Goal: Communication & Community: Share content

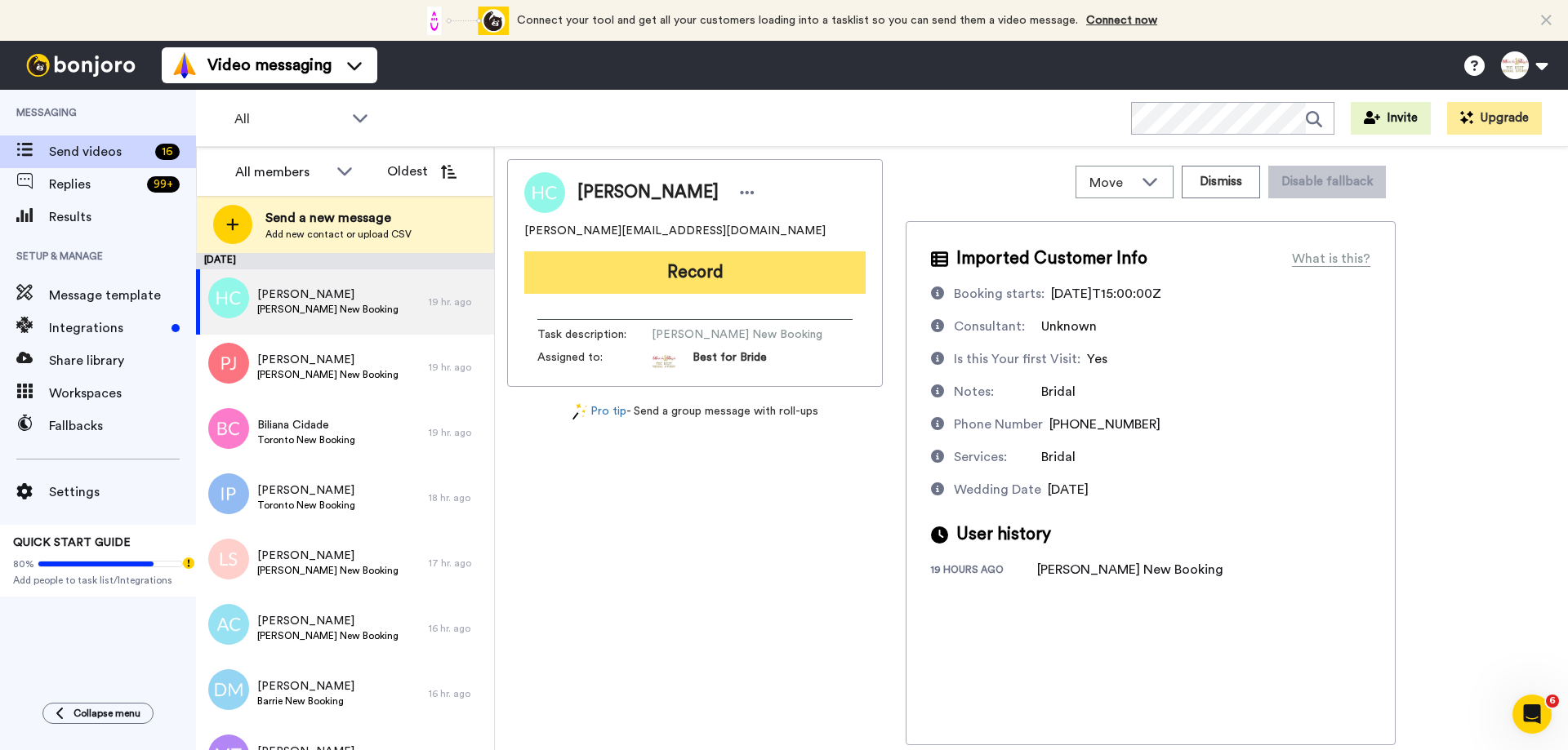
click at [685, 274] on button "Record" at bounding box center [695, 272] width 341 height 43
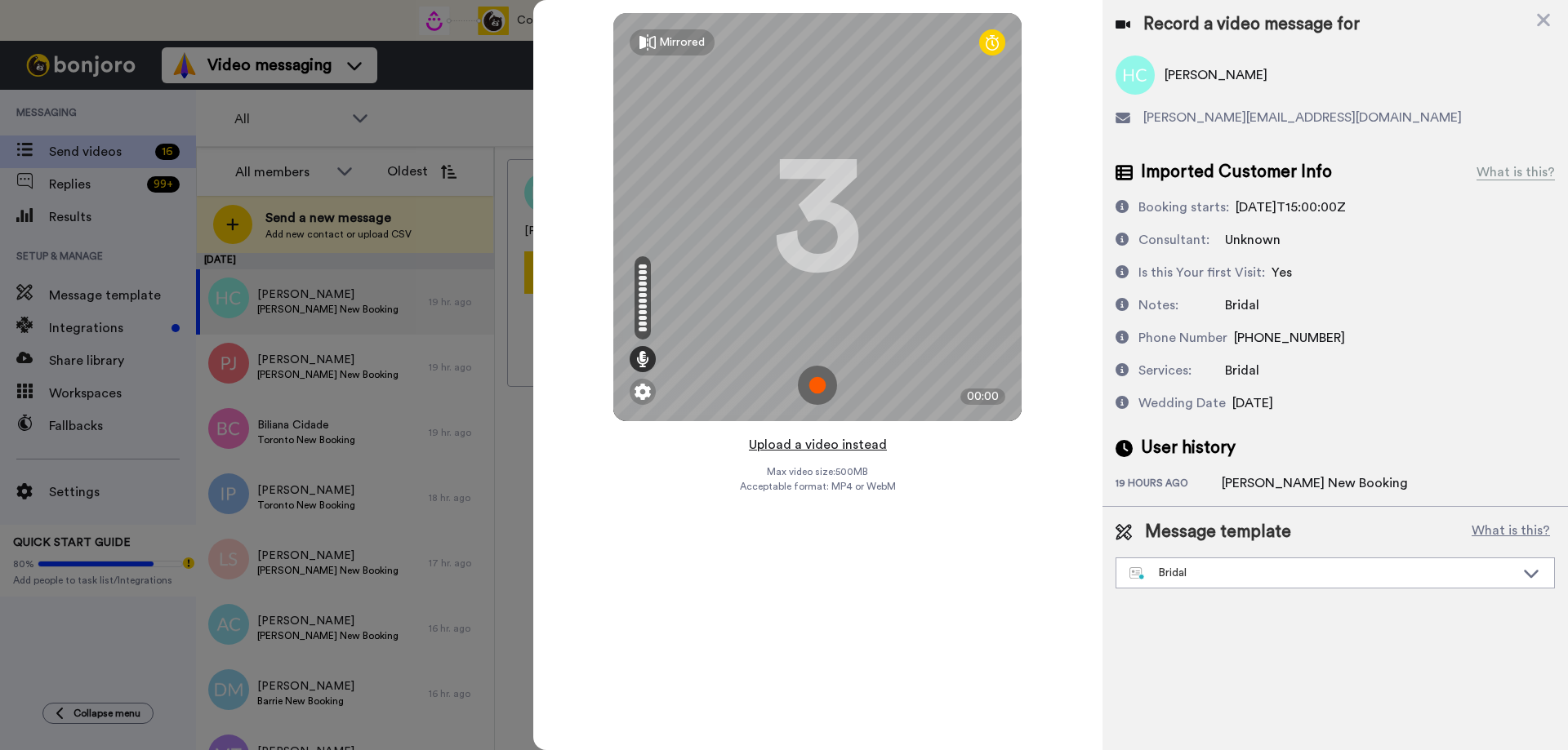
click at [842, 446] on button "Upload a video instead" at bounding box center [818, 444] width 148 height 21
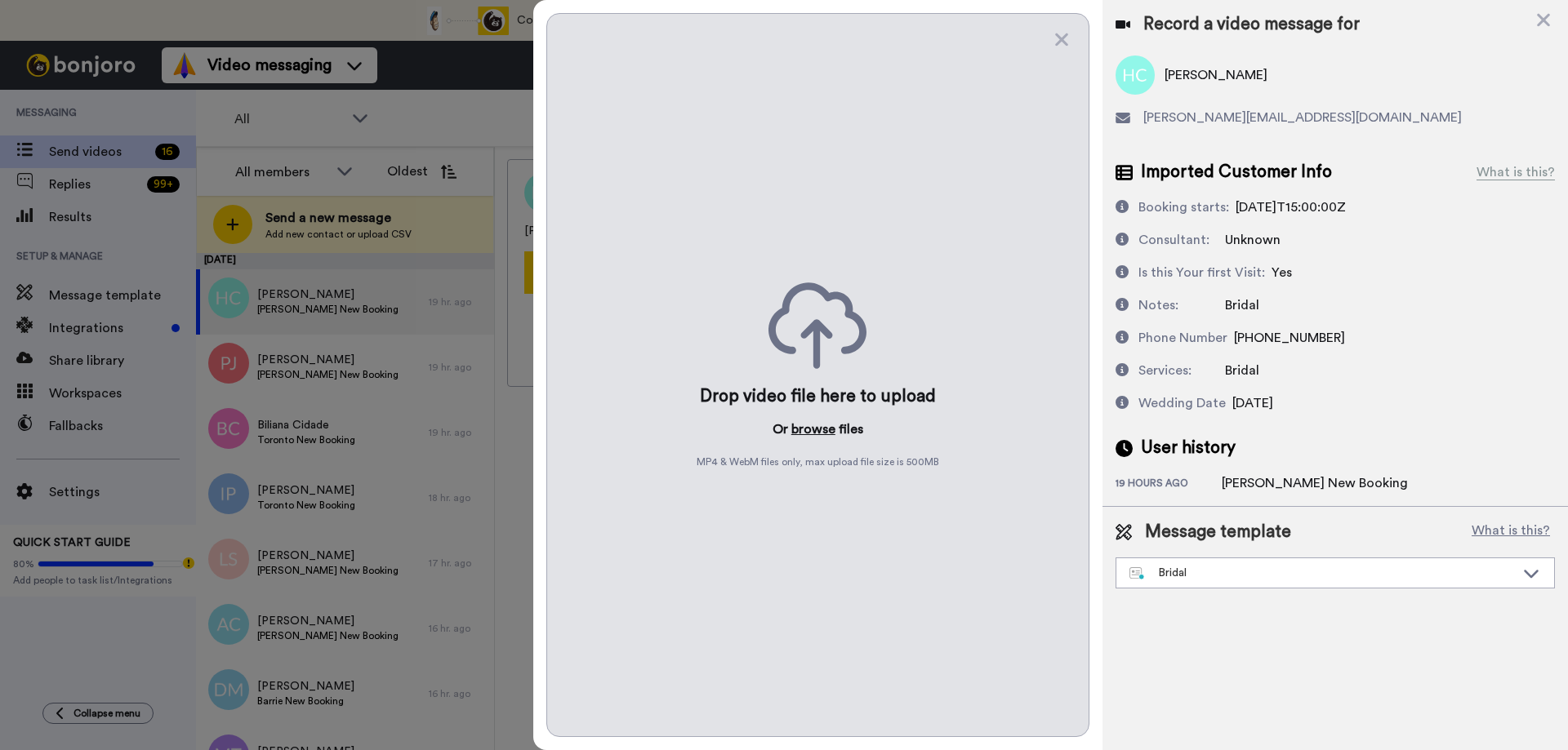
click at [823, 436] on button "browse" at bounding box center [813, 430] width 44 height 20
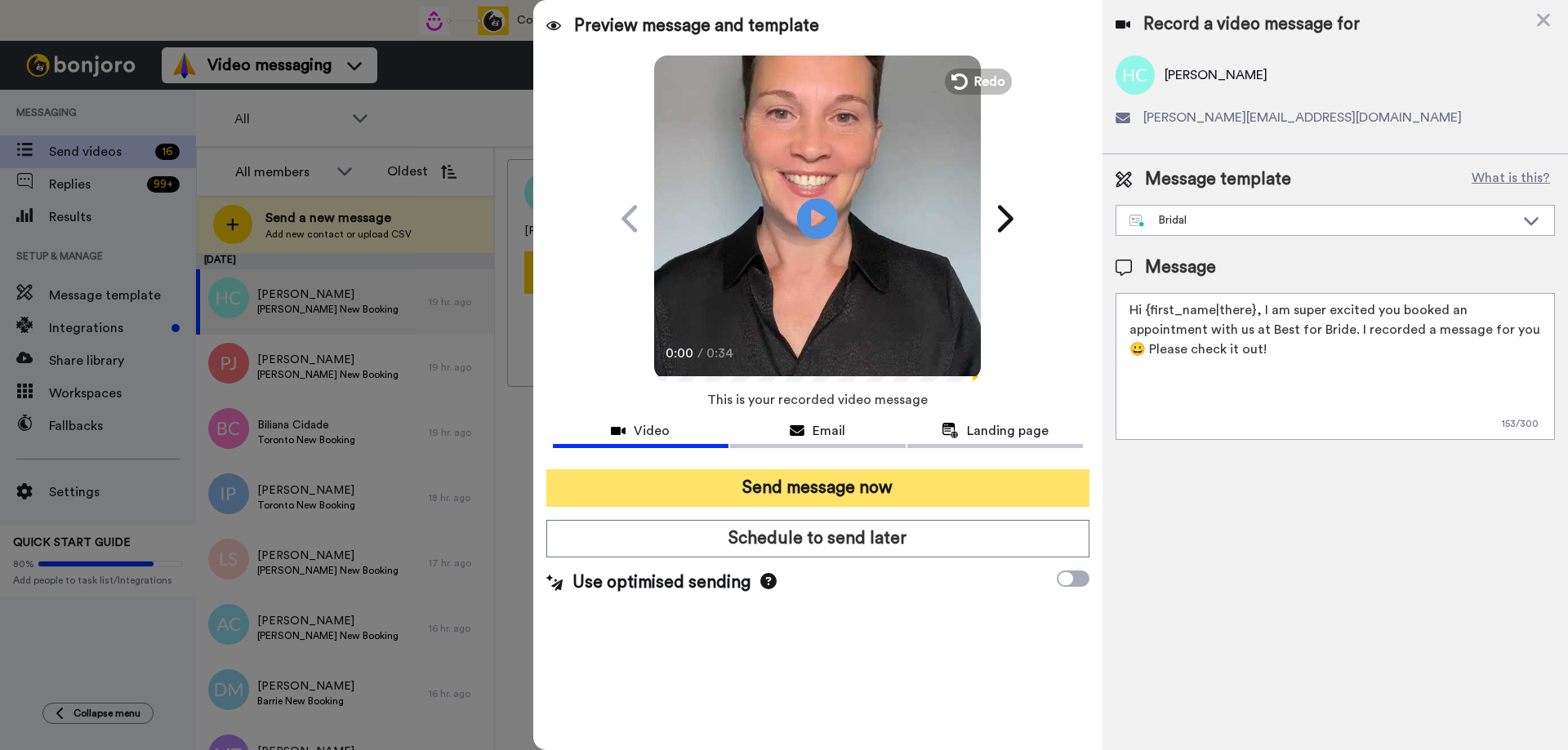
click at [807, 494] on button "Send message now" at bounding box center [818, 488] width 543 height 38
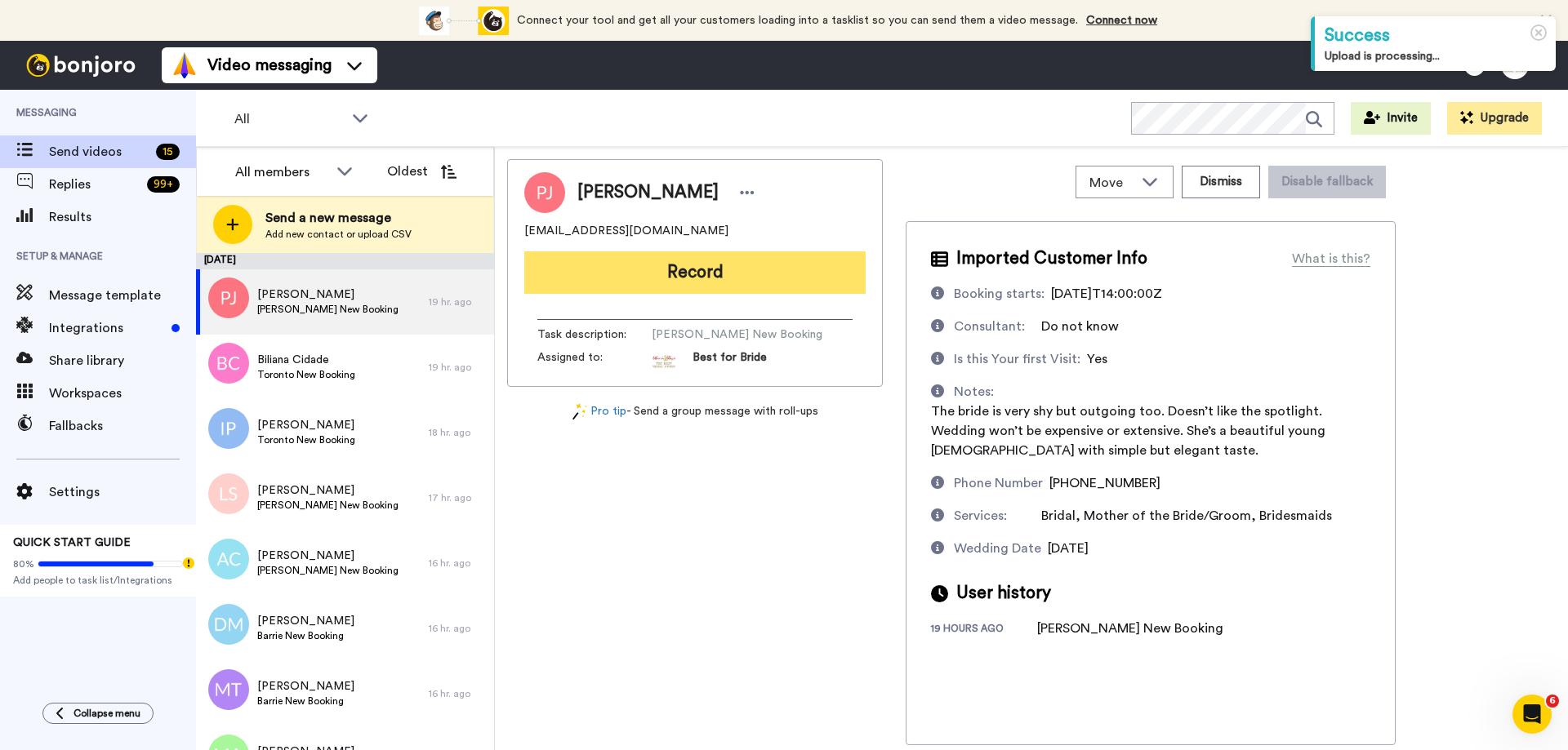
click at [734, 274] on button "Record" at bounding box center [695, 272] width 341 height 43
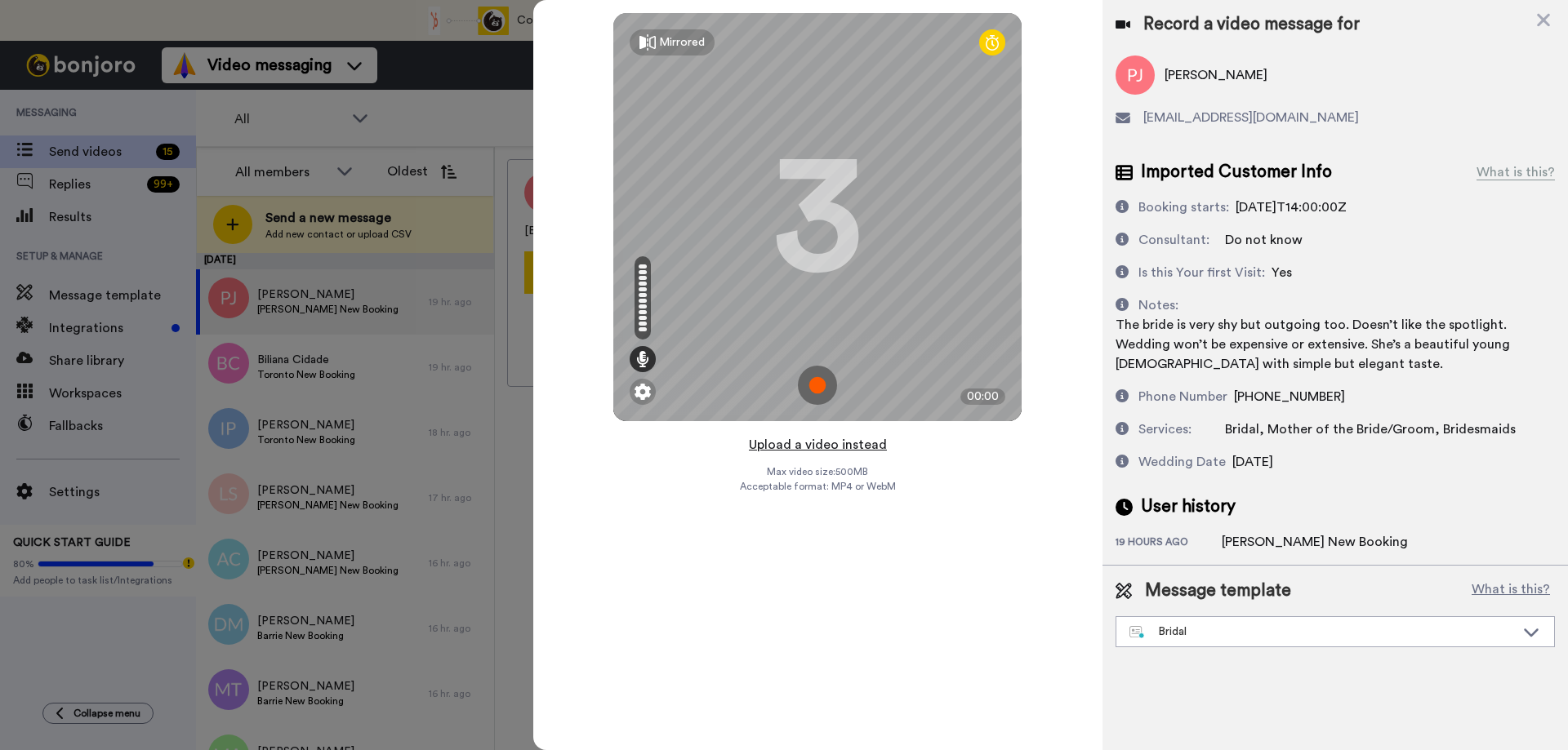
click at [808, 447] on button "Upload a video instead" at bounding box center [818, 444] width 148 height 21
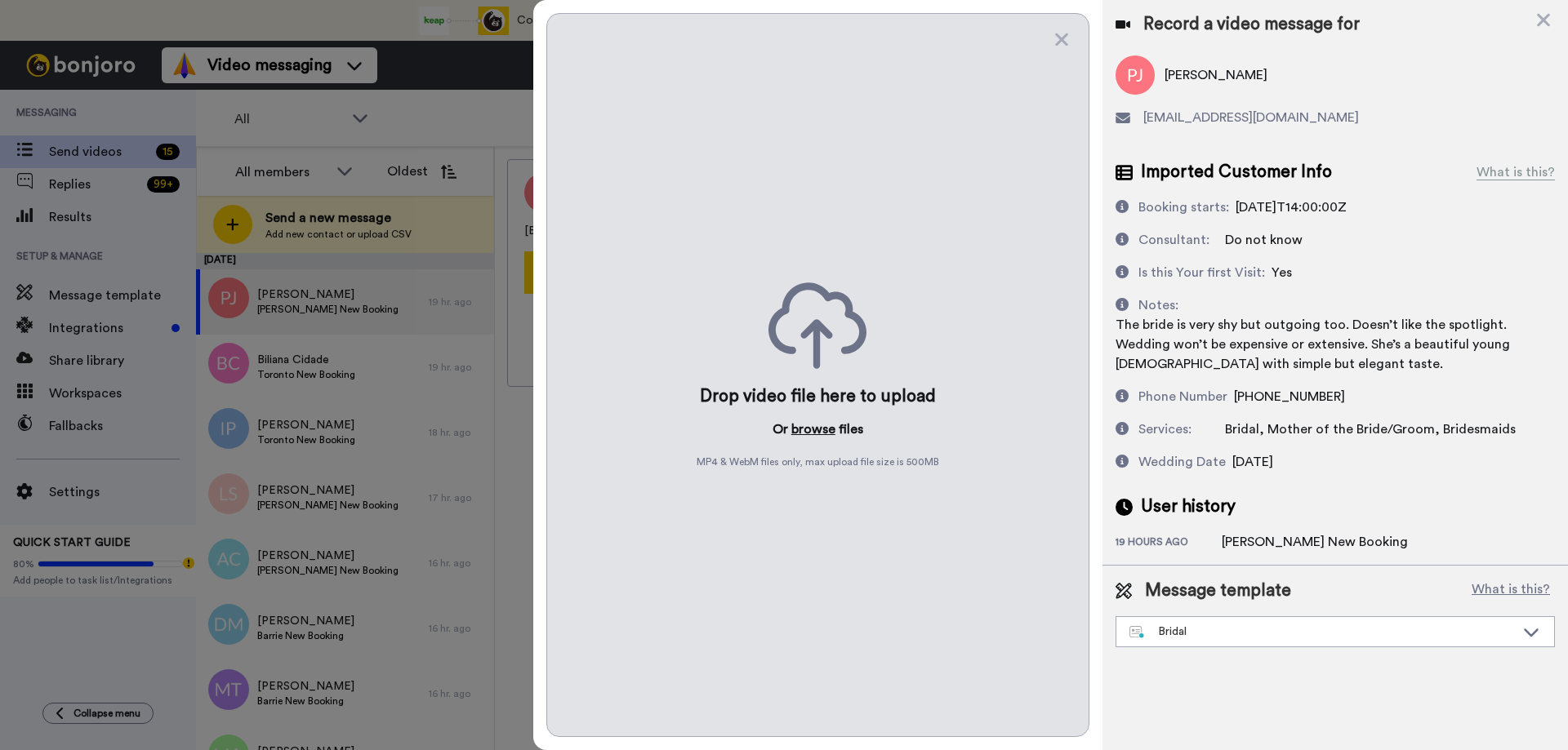
click at [815, 427] on button "browse" at bounding box center [813, 430] width 44 height 20
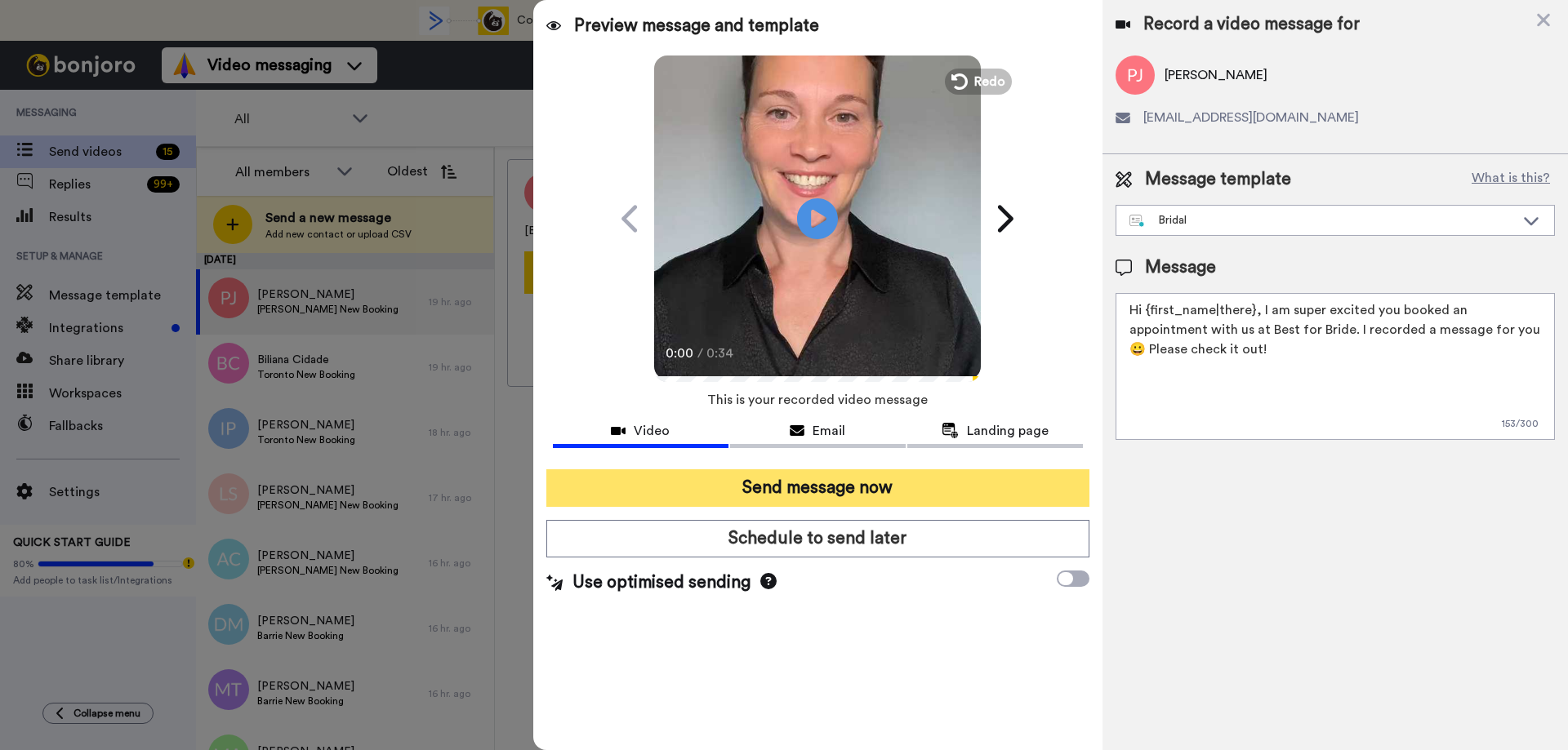
click at [793, 484] on button "Send message now" at bounding box center [818, 488] width 543 height 38
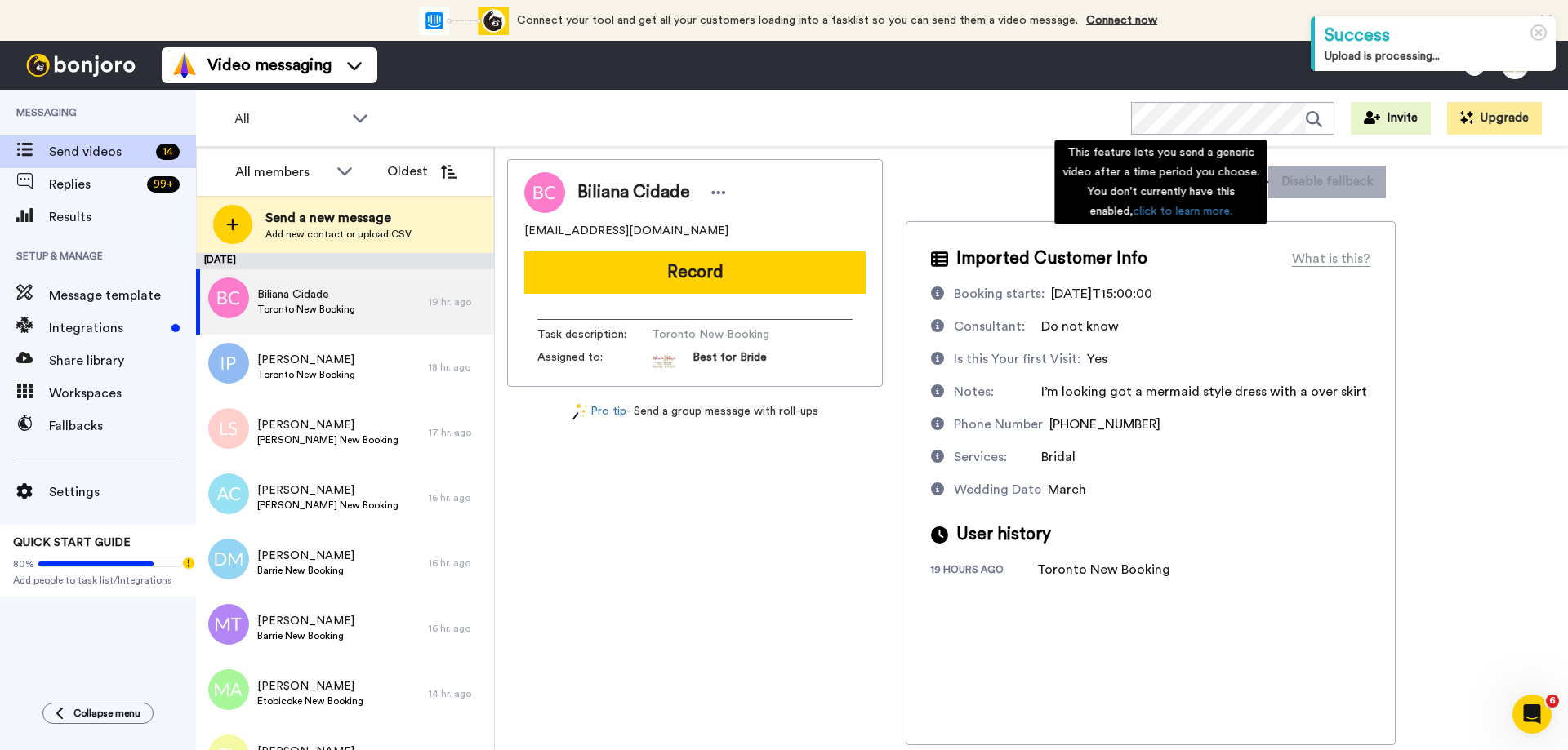
click at [1224, 184] on div "This feature lets you send a generic video after a time period you choose. You …" at bounding box center [1161, 182] width 212 height 85
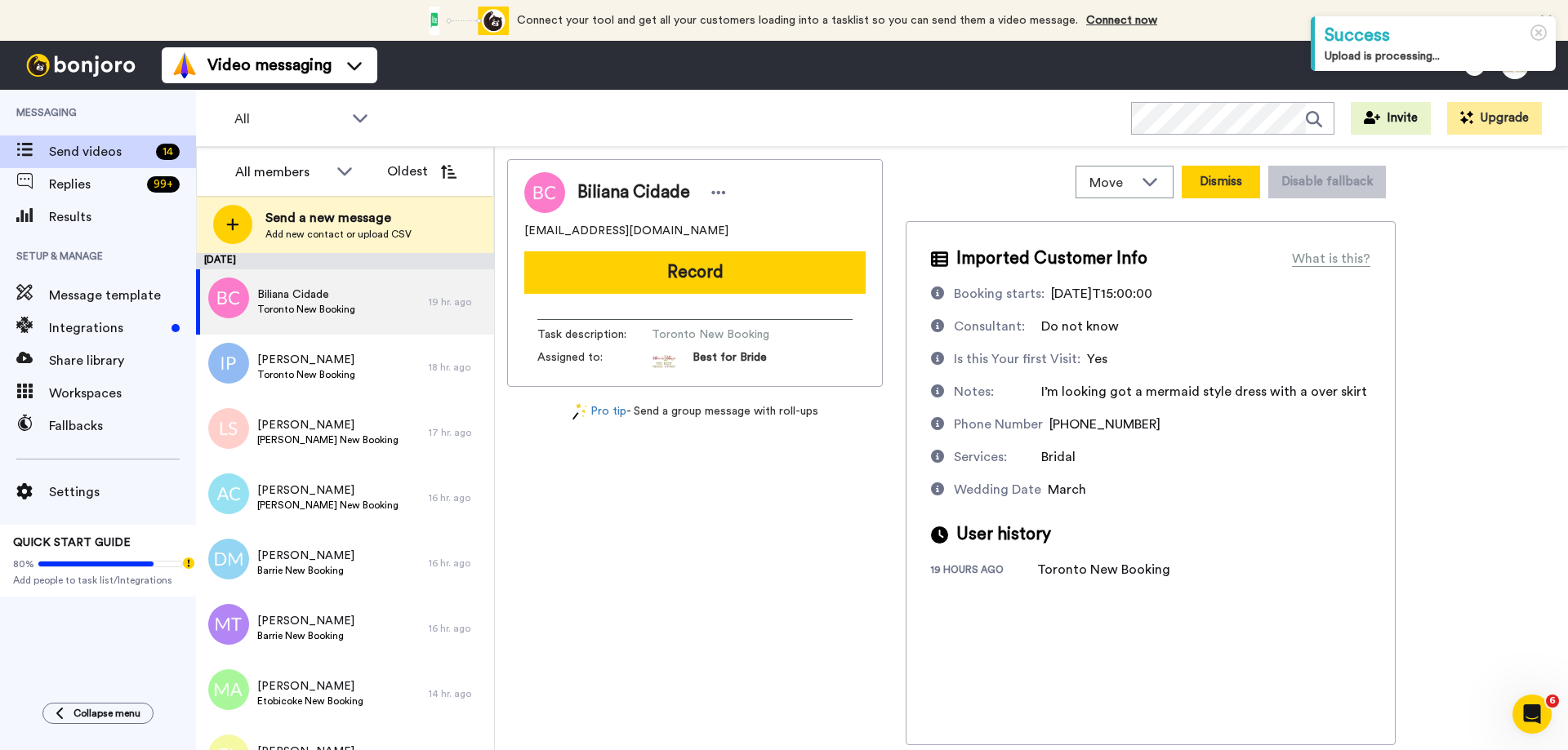
click at [1238, 184] on button "Dismiss" at bounding box center [1220, 181] width 78 height 33
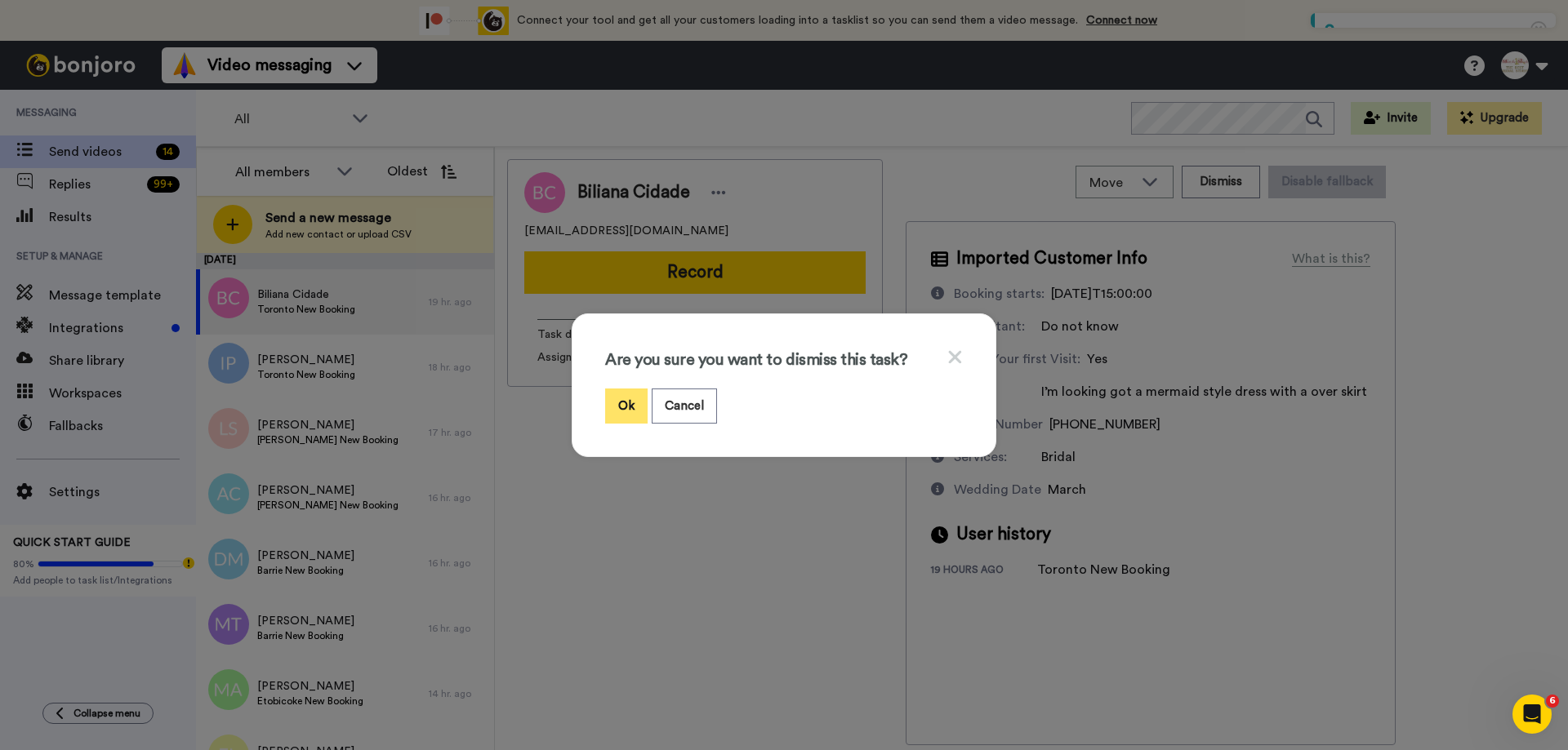
click at [611, 407] on button "Ok" at bounding box center [626, 405] width 43 height 35
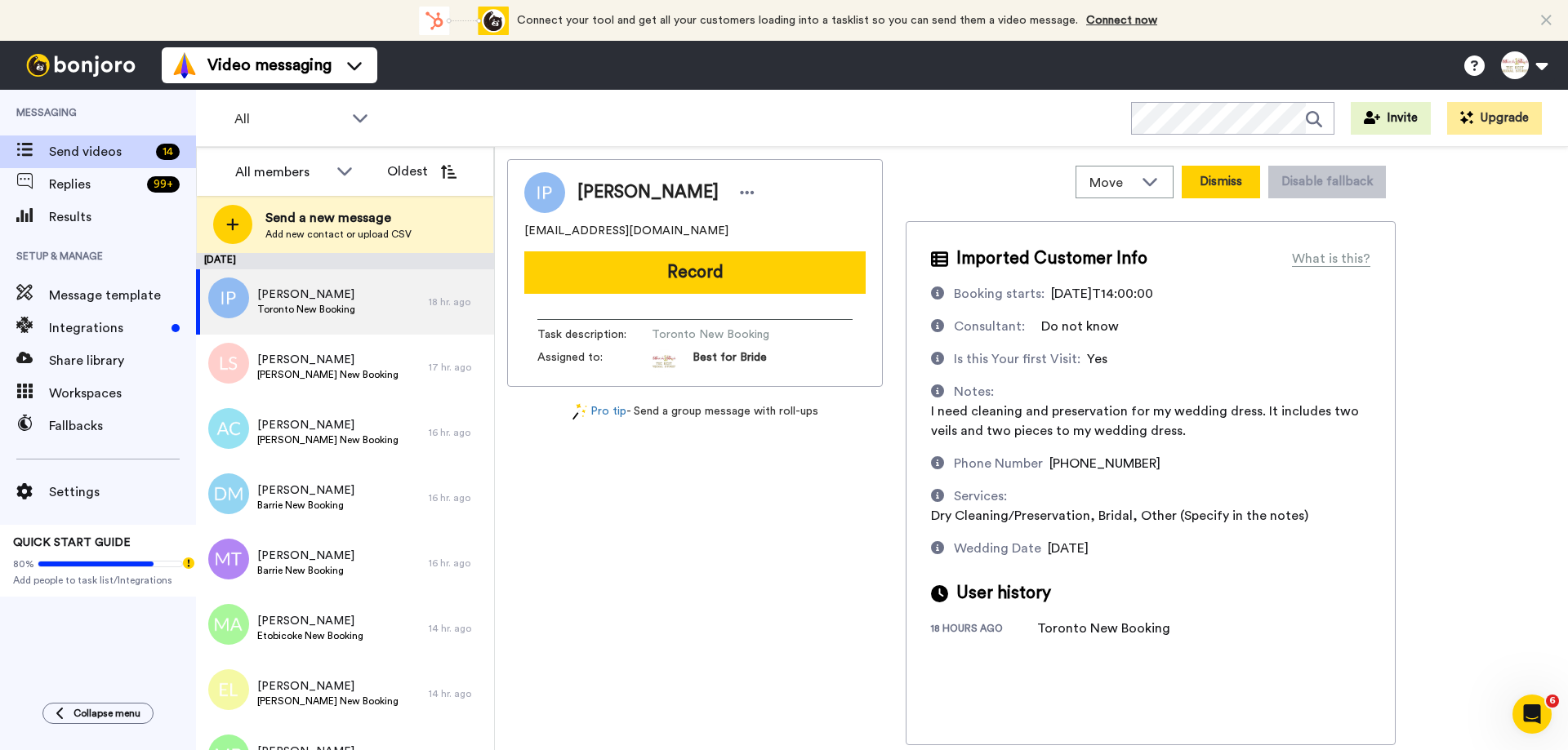
click at [1224, 192] on button "Dismiss" at bounding box center [1220, 181] width 78 height 33
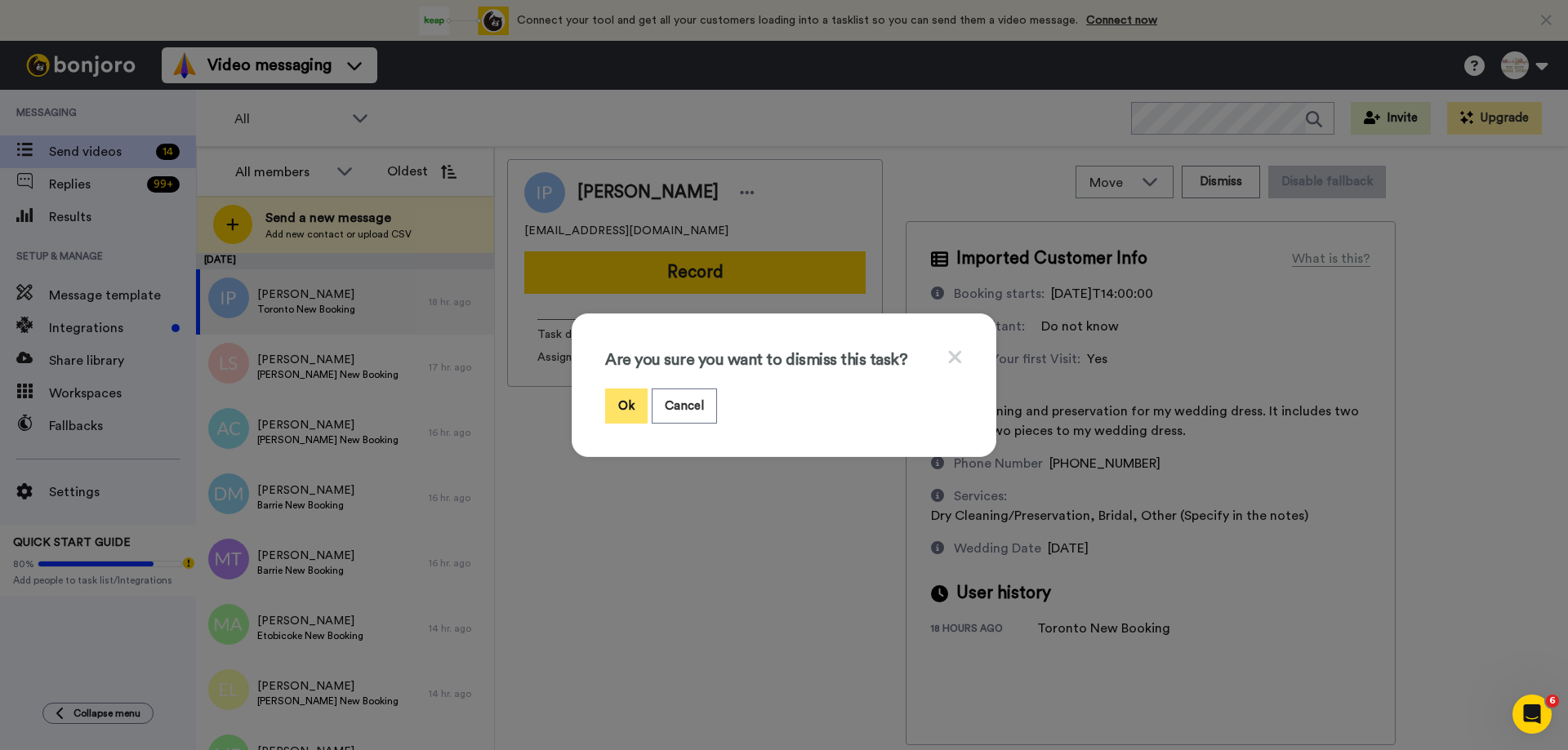
click at [638, 406] on button "Ok" at bounding box center [626, 405] width 43 height 35
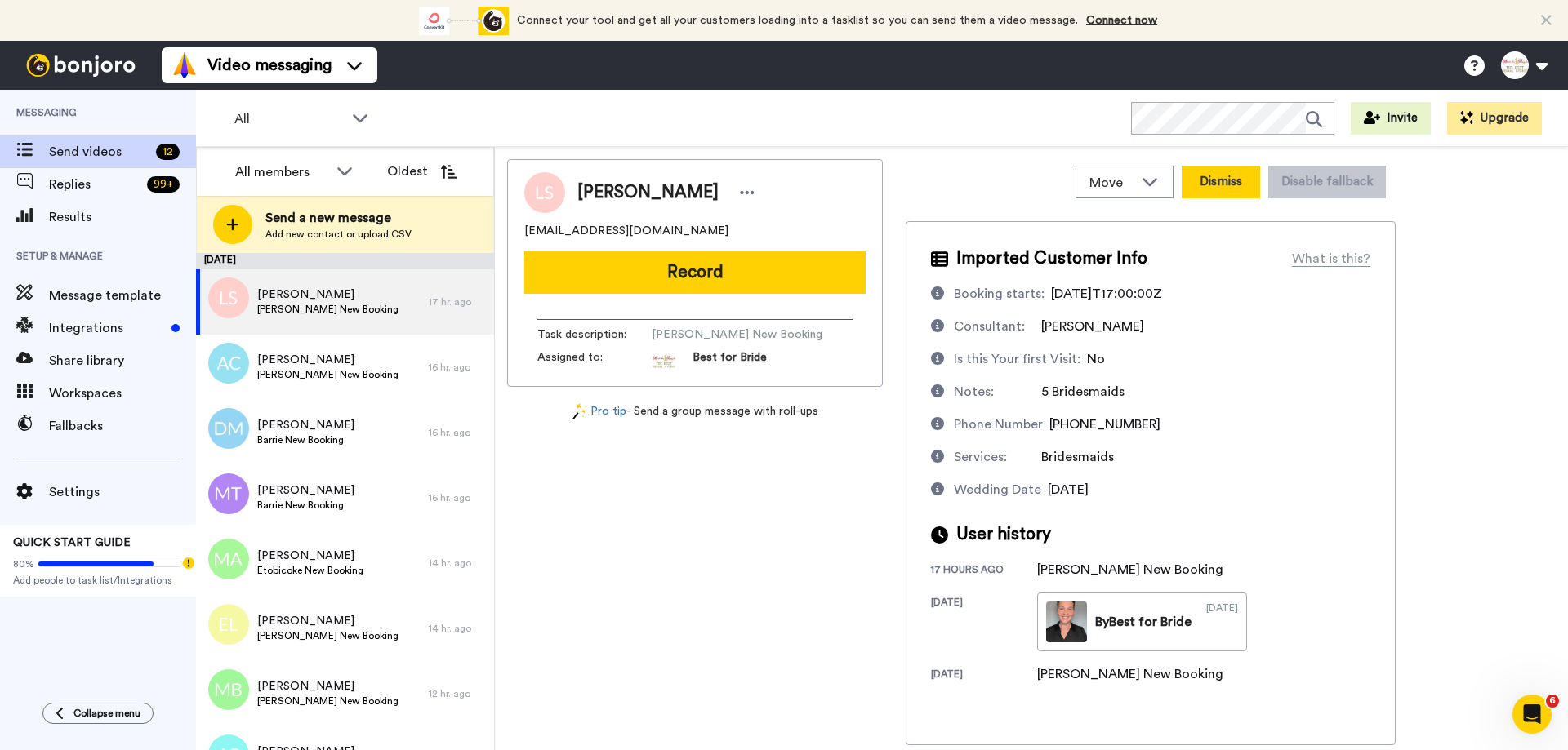
click at [1241, 178] on button "Dismiss" at bounding box center [1220, 181] width 78 height 33
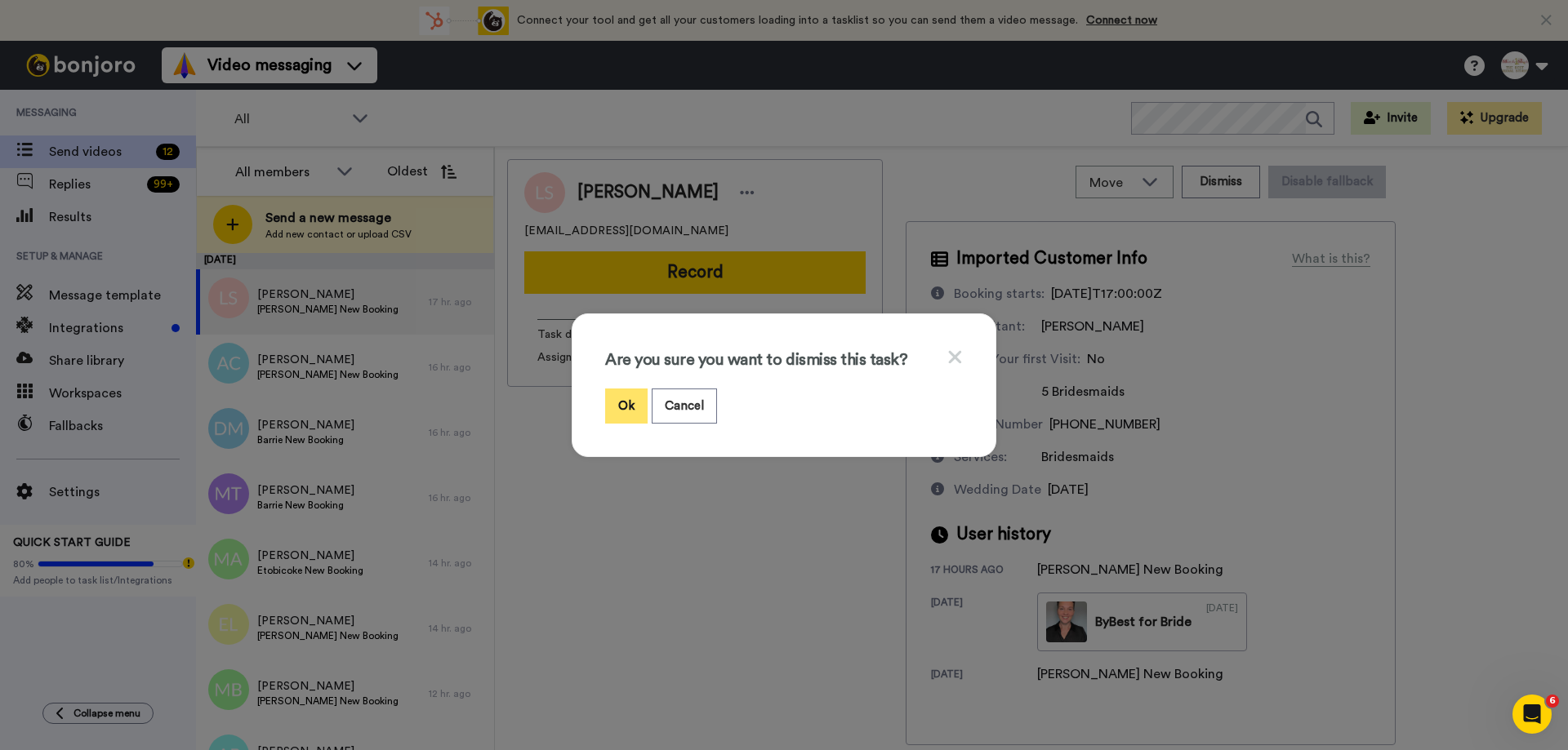
click at [627, 400] on button "Ok" at bounding box center [626, 405] width 43 height 35
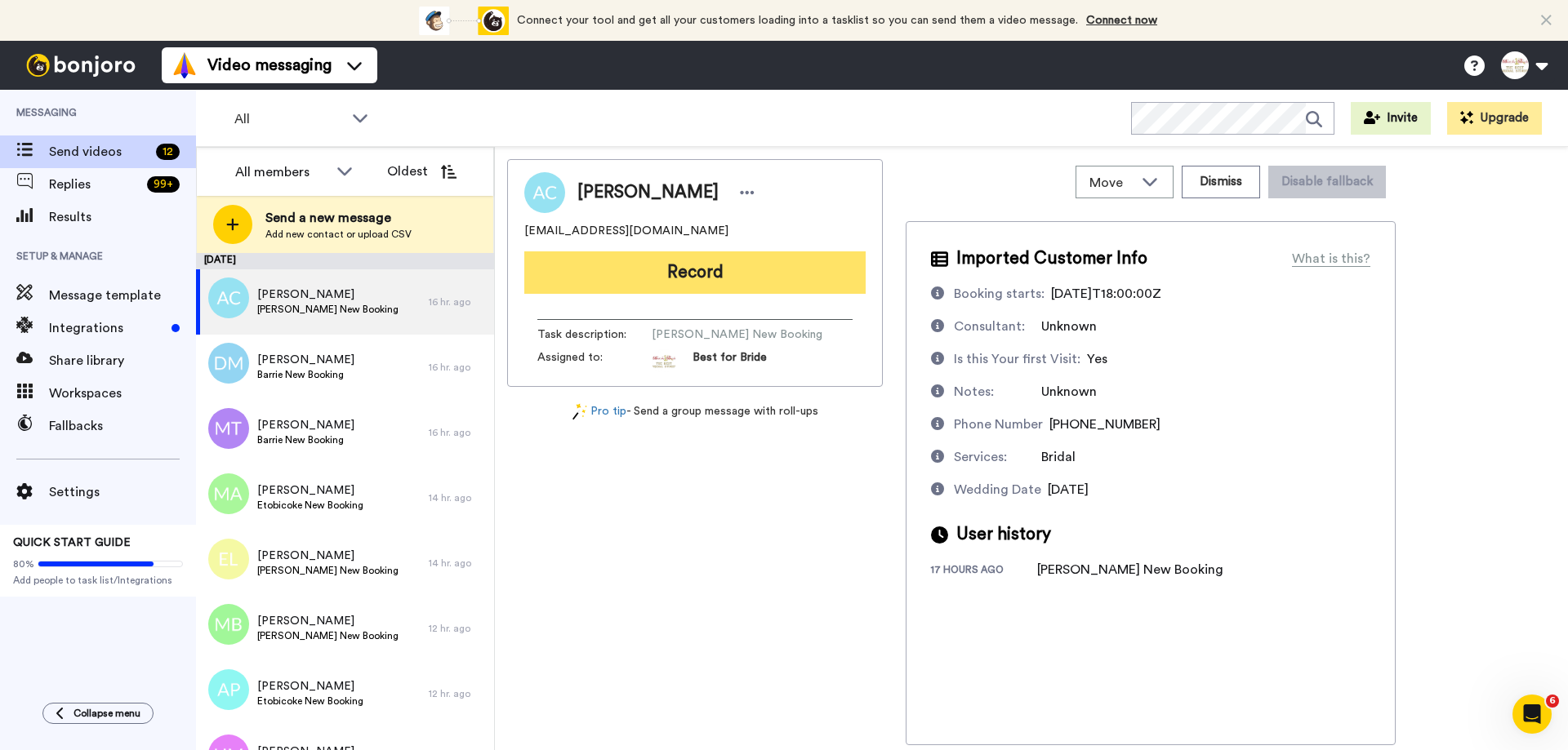
click at [644, 278] on button "Record" at bounding box center [695, 272] width 341 height 43
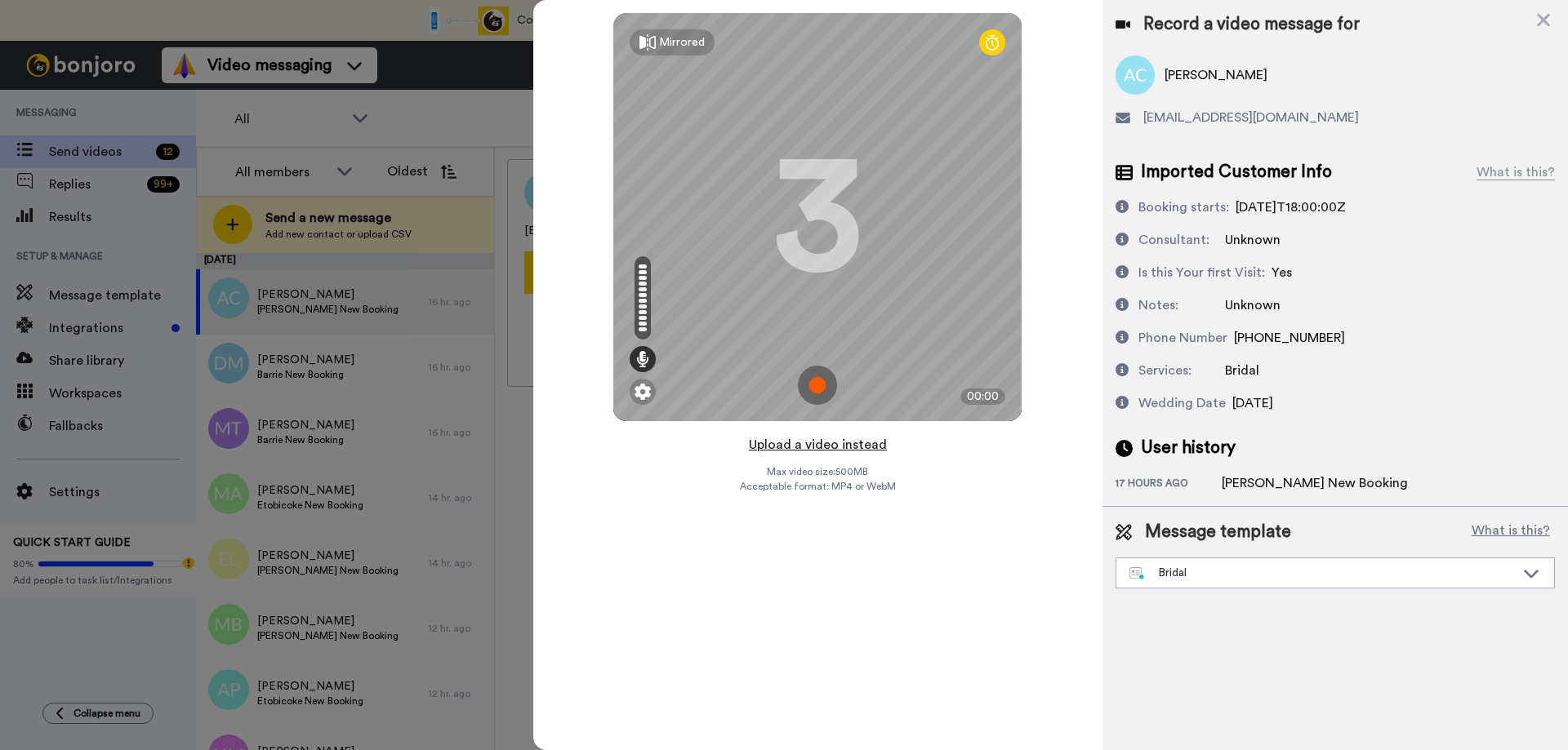
click at [832, 449] on button "Upload a video instead" at bounding box center [818, 444] width 148 height 21
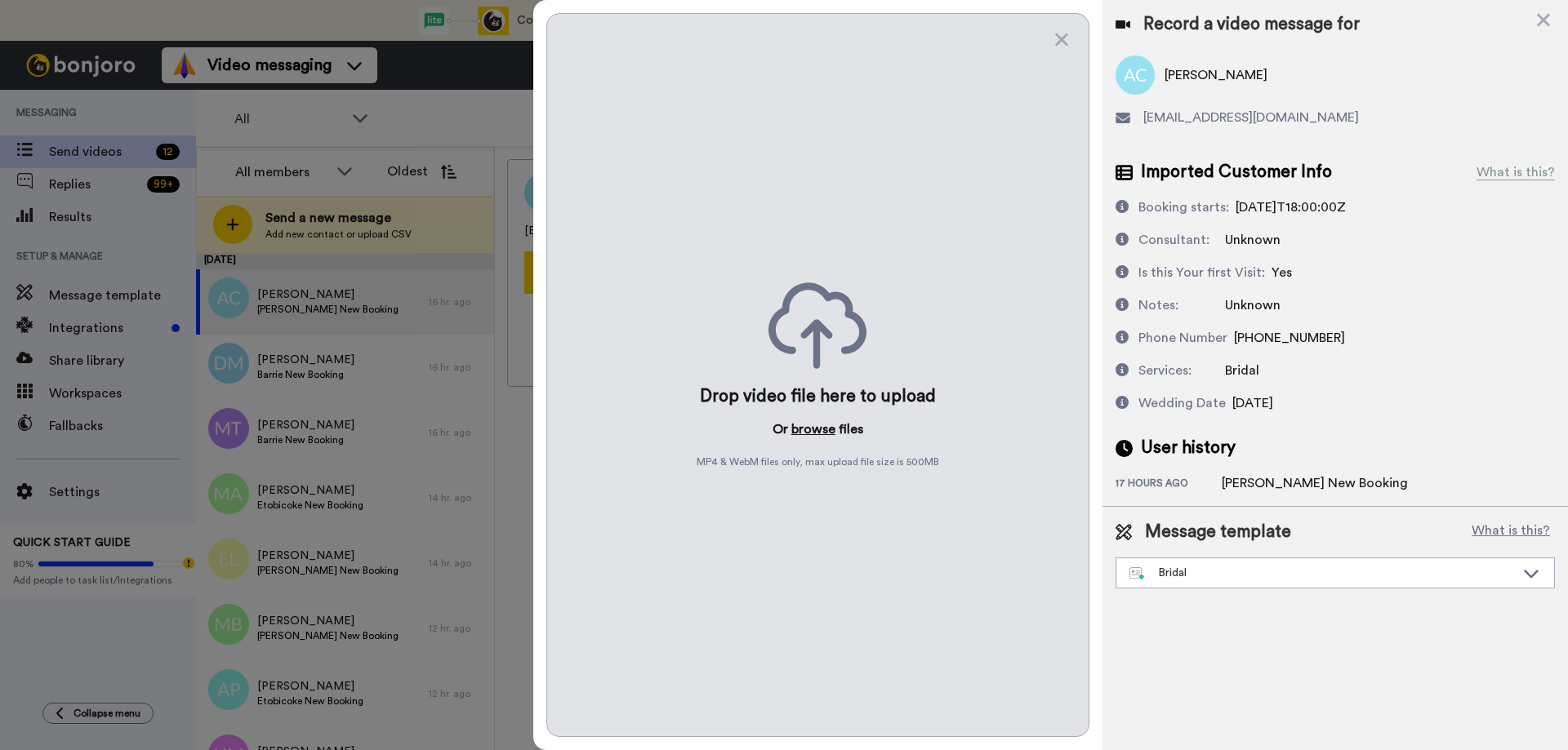
click at [816, 429] on button "browse" at bounding box center [813, 430] width 44 height 20
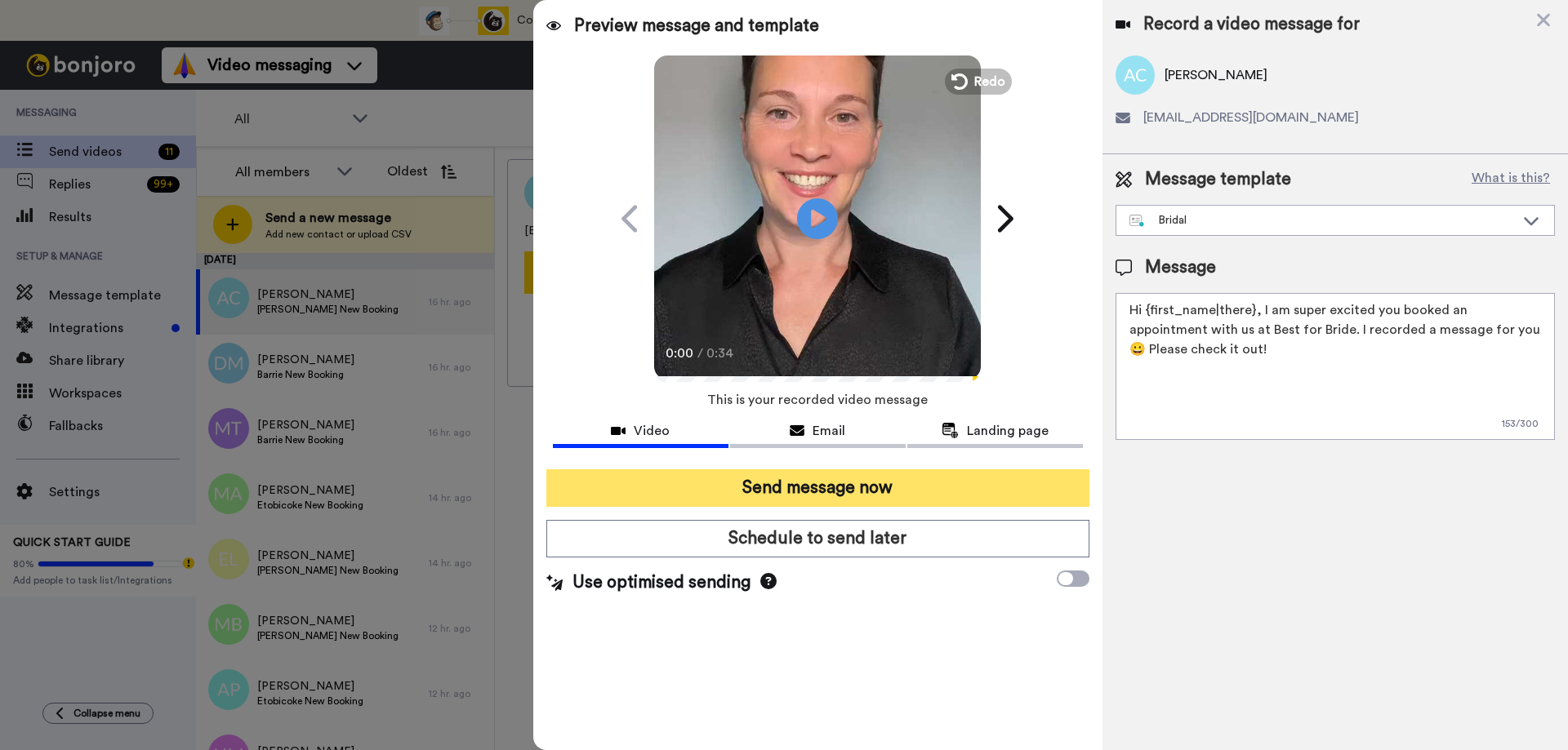
click at [738, 487] on button "Send message now" at bounding box center [818, 488] width 543 height 38
